Goal: Task Accomplishment & Management: Use online tool/utility

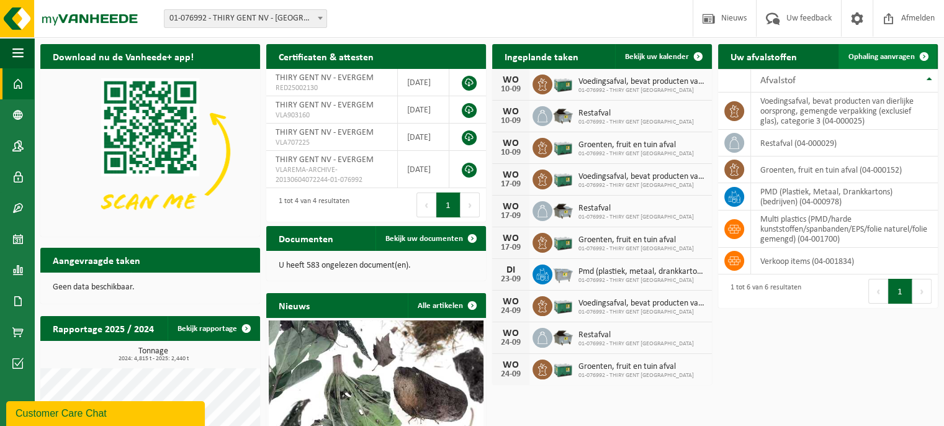
click at [922, 53] on span at bounding box center [924, 56] width 25 height 25
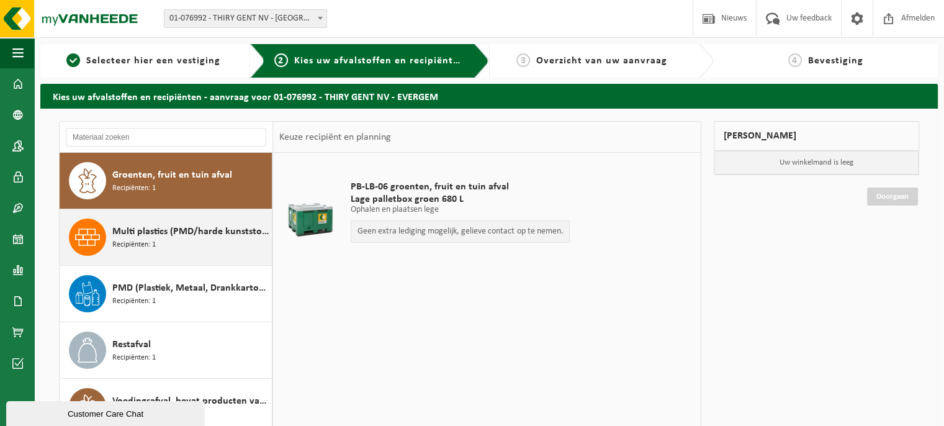
click at [142, 229] on span "Multi plastics (PMD/harde kunststoffen/spanbanden/EPS/folie naturel/folie gemen…" at bounding box center [190, 231] width 156 height 15
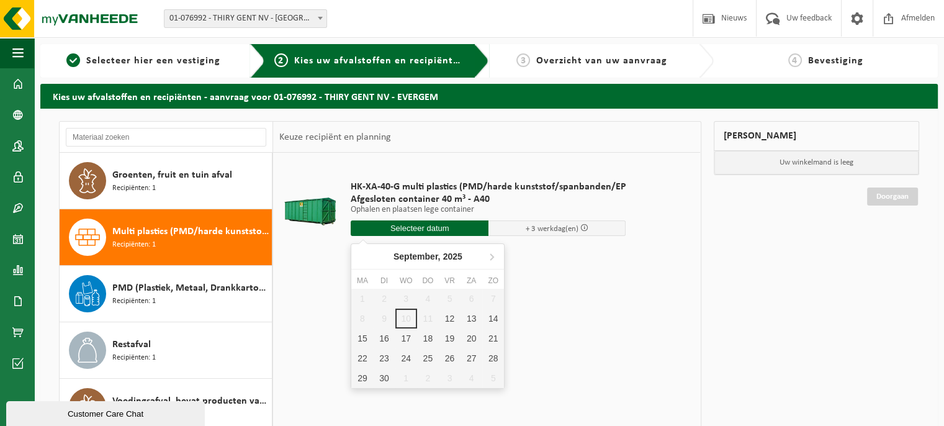
click at [432, 227] on input "text" at bounding box center [420, 228] width 138 height 16
click at [449, 318] on div "12" at bounding box center [450, 319] width 22 height 20
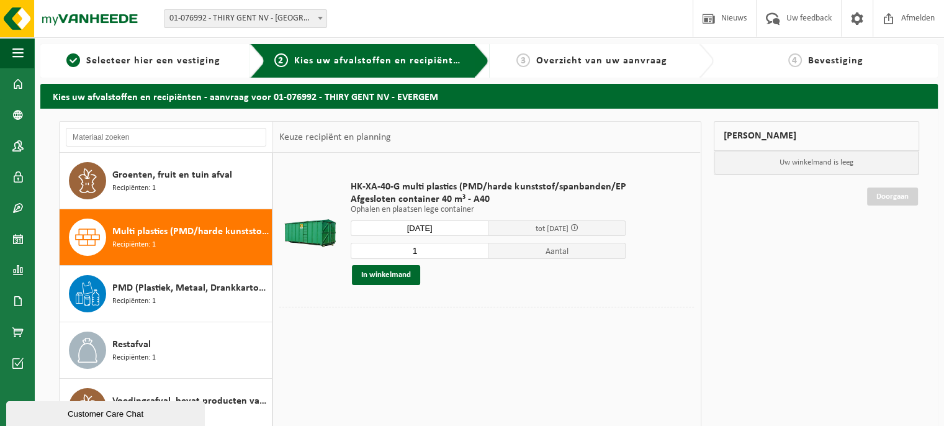
type input "Van 2025-09-12"
click at [380, 274] on button "In winkelmand" at bounding box center [386, 275] width 68 height 20
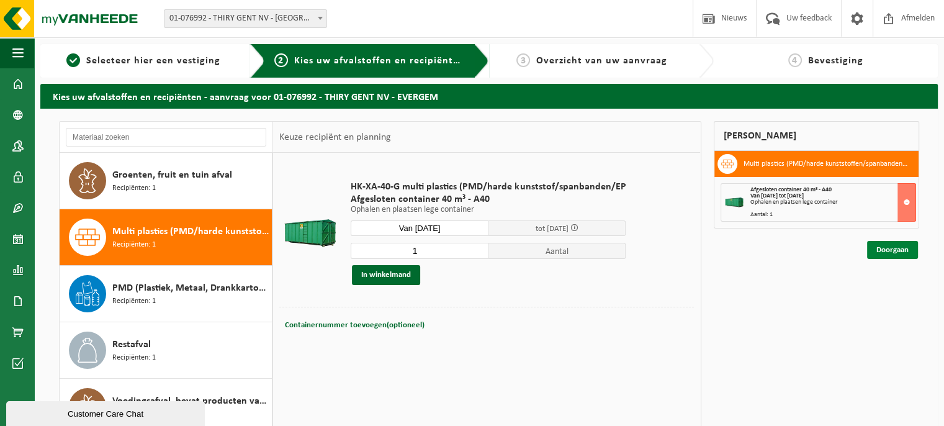
click at [895, 248] on link "Doorgaan" at bounding box center [892, 250] width 51 height 18
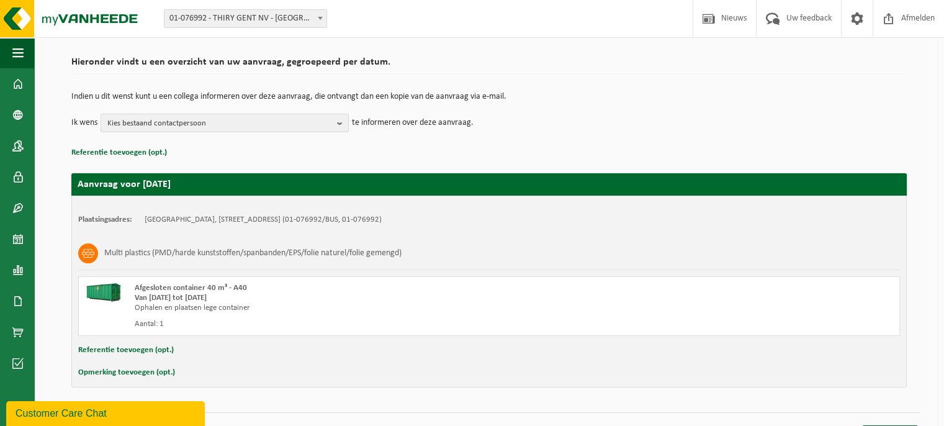
scroll to position [106, 0]
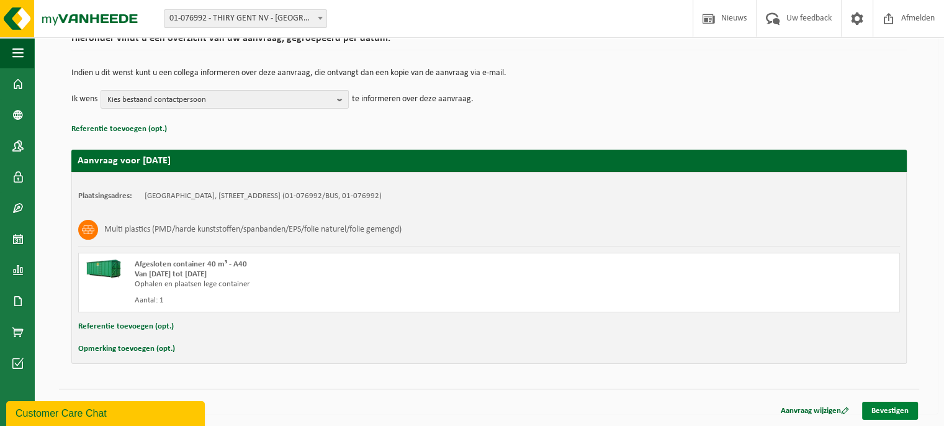
click at [885, 405] on link "Bevestigen" at bounding box center [890, 411] width 56 height 18
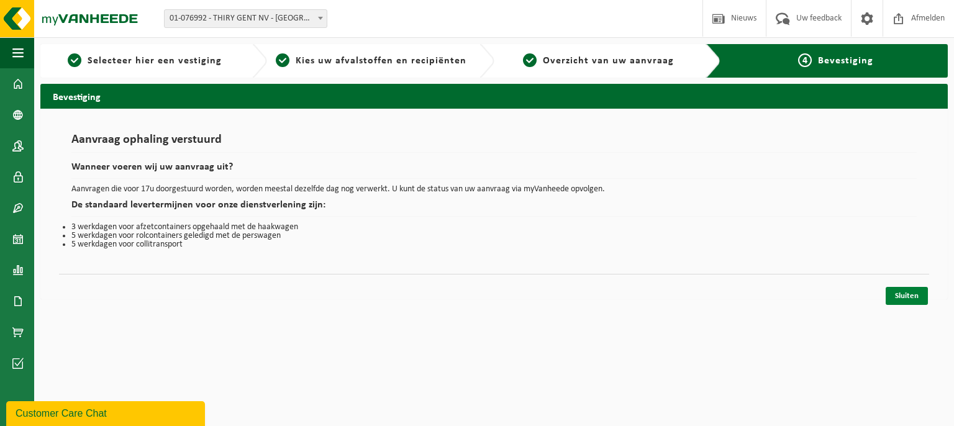
click at [909, 295] on link "Sluiten" at bounding box center [906, 296] width 42 height 18
